Goal: Task Accomplishment & Management: Use online tool/utility

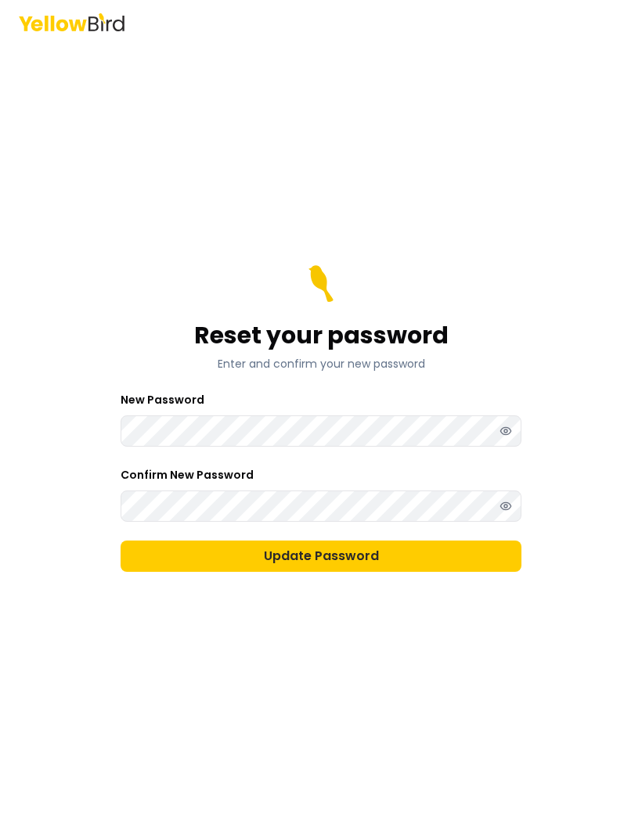
click at [501, 441] on button "Show password" at bounding box center [505, 431] width 31 height 31
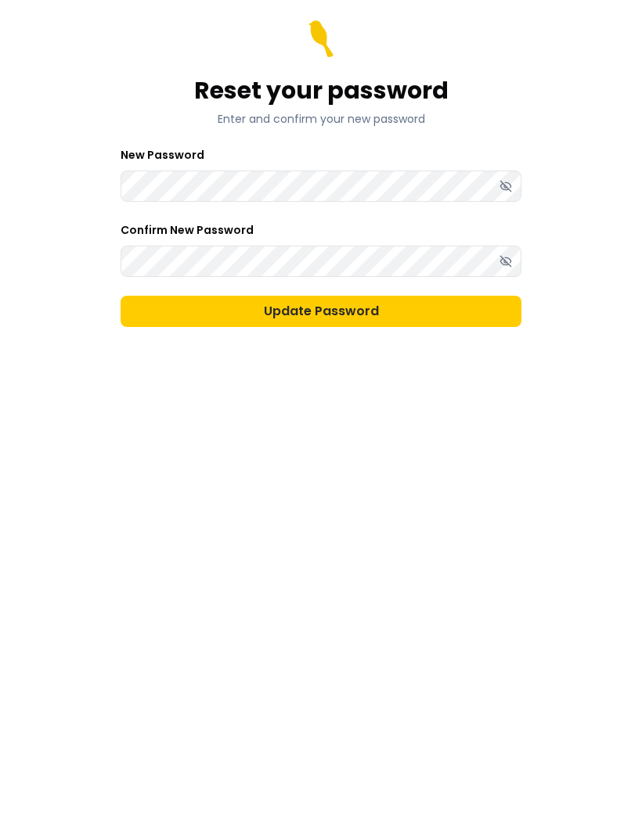
click at [355, 541] on button "Update Password" at bounding box center [321, 556] width 401 height 31
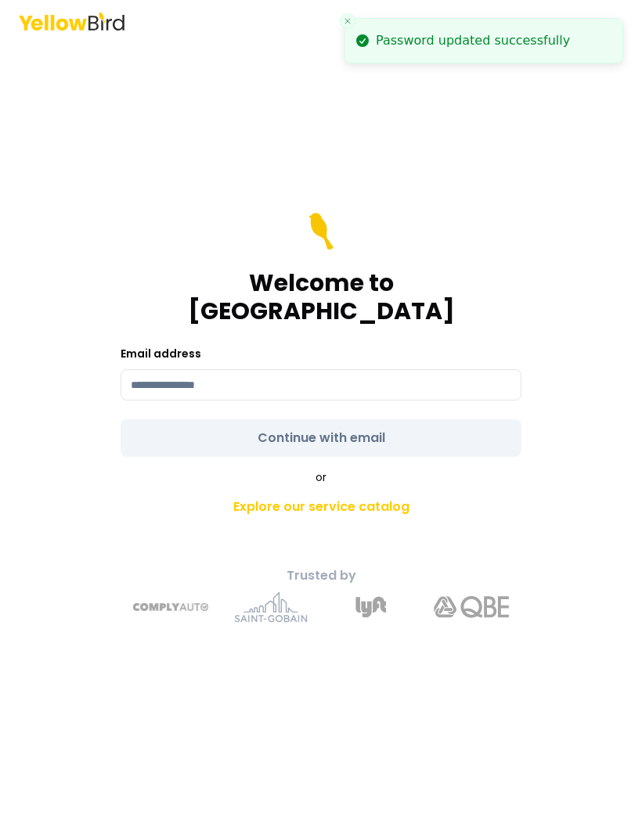
click at [287, 370] on input at bounding box center [321, 385] width 401 height 31
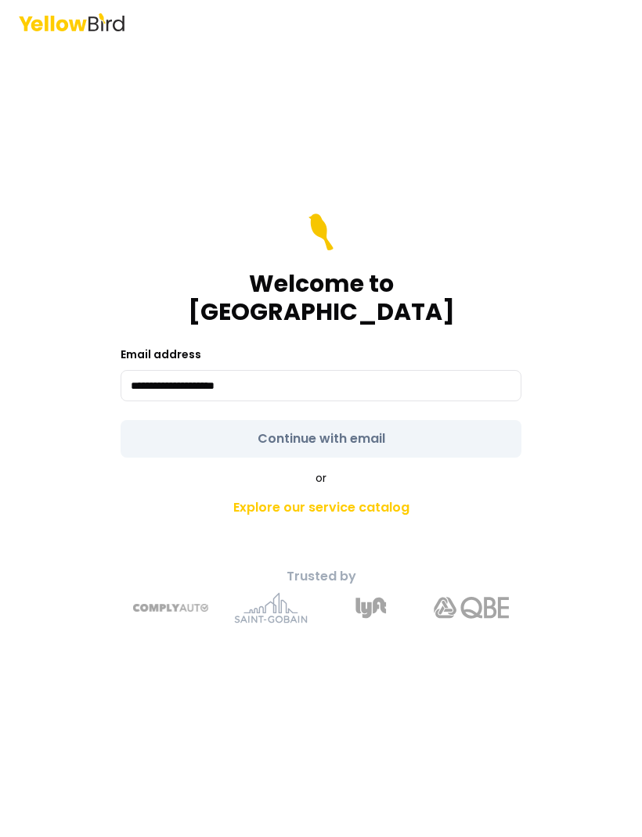
type input "**********"
click at [400, 403] on form "**********" at bounding box center [321, 336] width 401 height 244
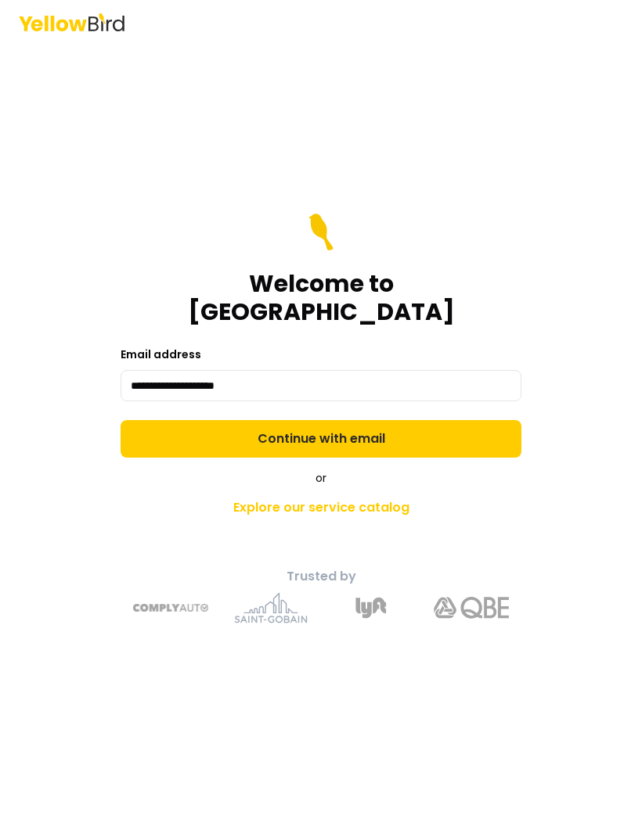
click at [388, 420] on button "Continue with email" at bounding box center [321, 439] width 401 height 38
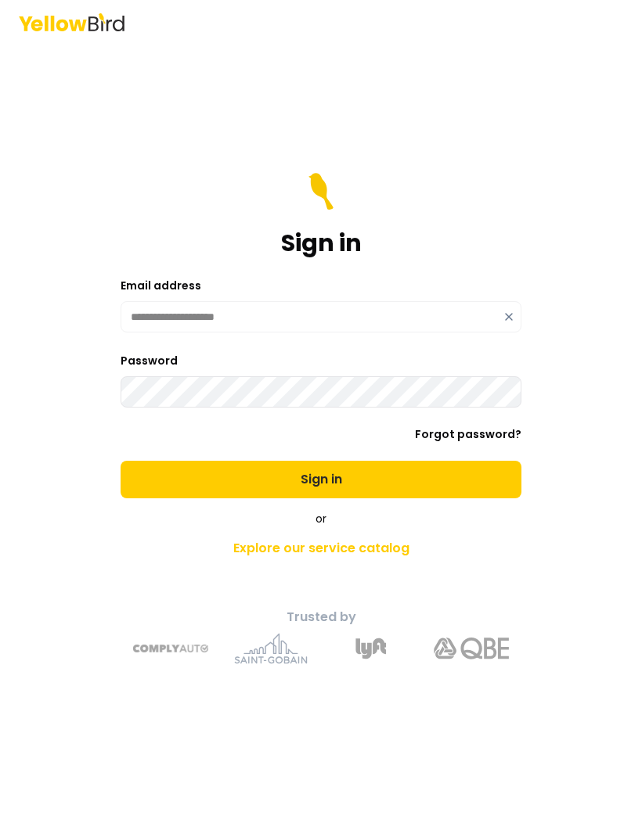
click at [356, 461] on button "Sign in" at bounding box center [321, 480] width 401 height 38
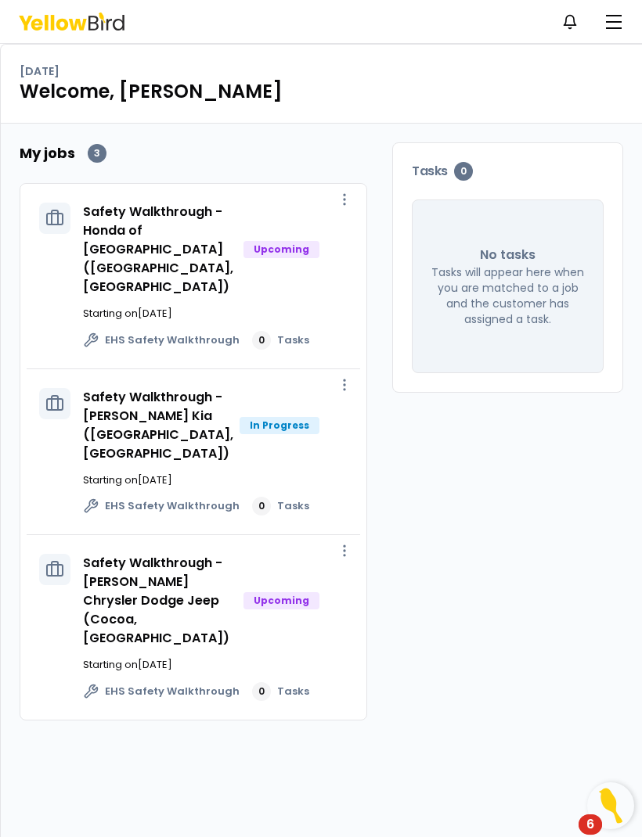
click at [119, 221] on link "Safety Walkthrough - Honda of [GEOGRAPHIC_DATA] ([GEOGRAPHIC_DATA], [GEOGRAPHIC…" at bounding box center [158, 249] width 150 height 93
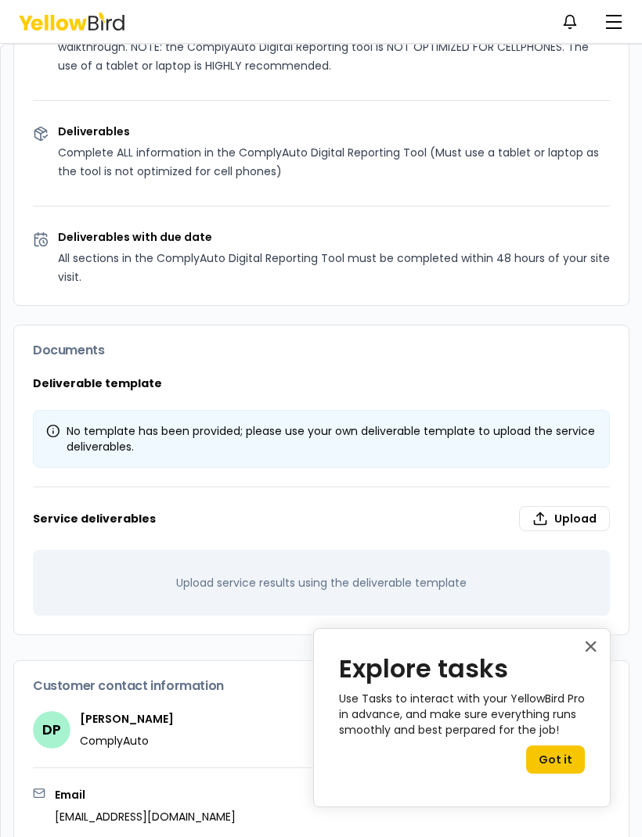
click at [596, 643] on button "×" at bounding box center [590, 646] width 15 height 25
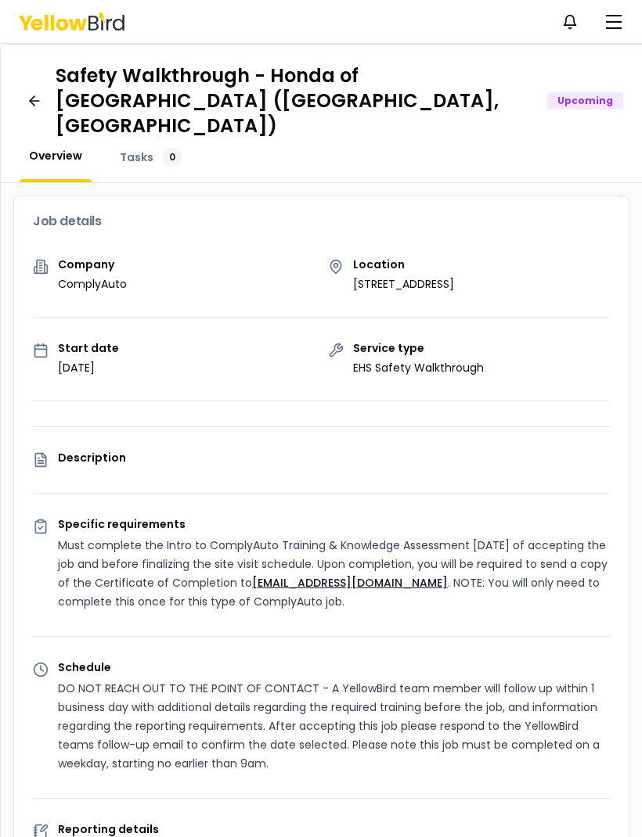
click at [217, 148] on div "Overview Tasks 0" at bounding box center [321, 165] width 603 height 34
click at [196, 259] on div "Company ComplyAuto Location [STREET_ADDRESS] Start date [DATE] Service type EHS…" at bounding box center [321, 703] width 614 height 888
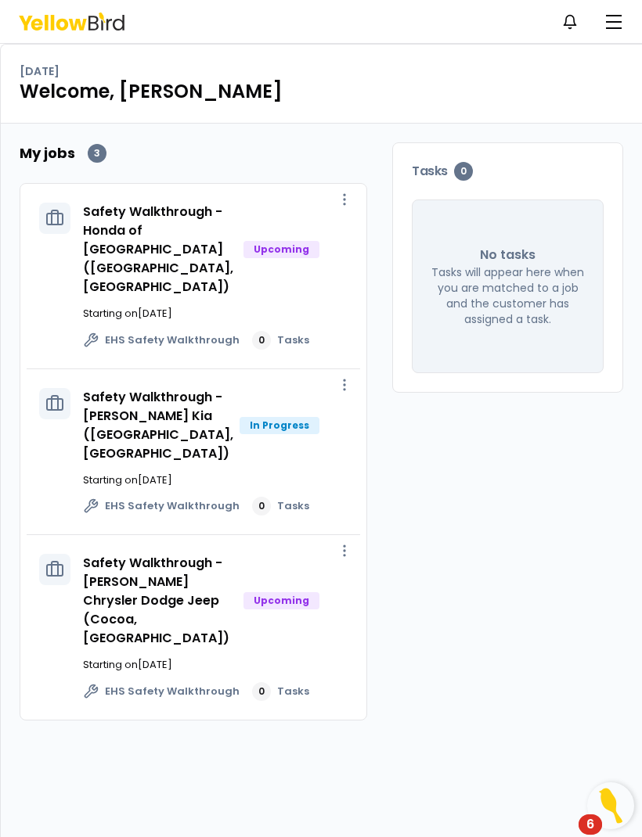
click at [139, 388] on link "Safety Walkthrough - [PERSON_NAME] Kia ([GEOGRAPHIC_DATA], [GEOGRAPHIC_DATA])" at bounding box center [158, 425] width 150 height 74
